Goal: Find specific page/section: Find specific page/section

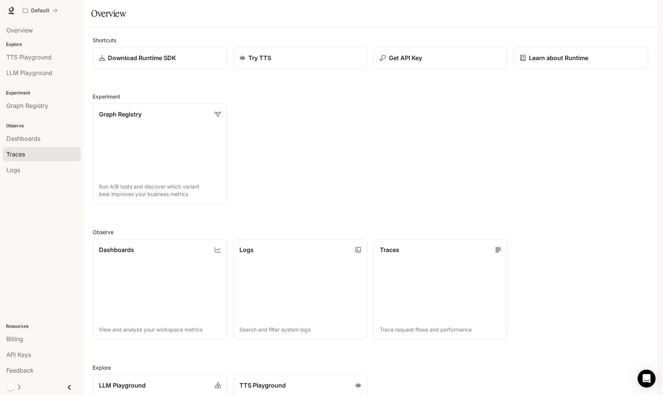
click at [34, 153] on div "Traces" at bounding box center [41, 154] width 71 height 9
